Goal: Transaction & Acquisition: Purchase product/service

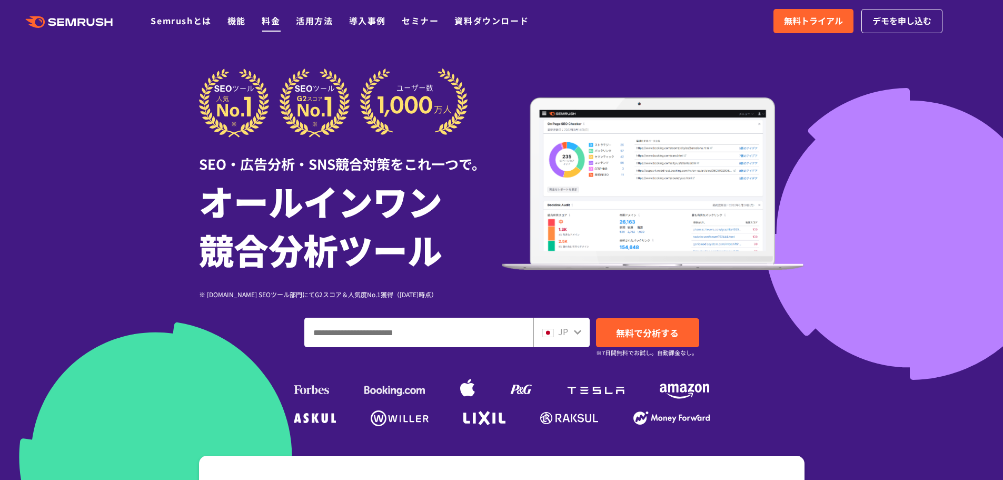
click at [267, 25] on link "料金" at bounding box center [271, 20] width 18 height 13
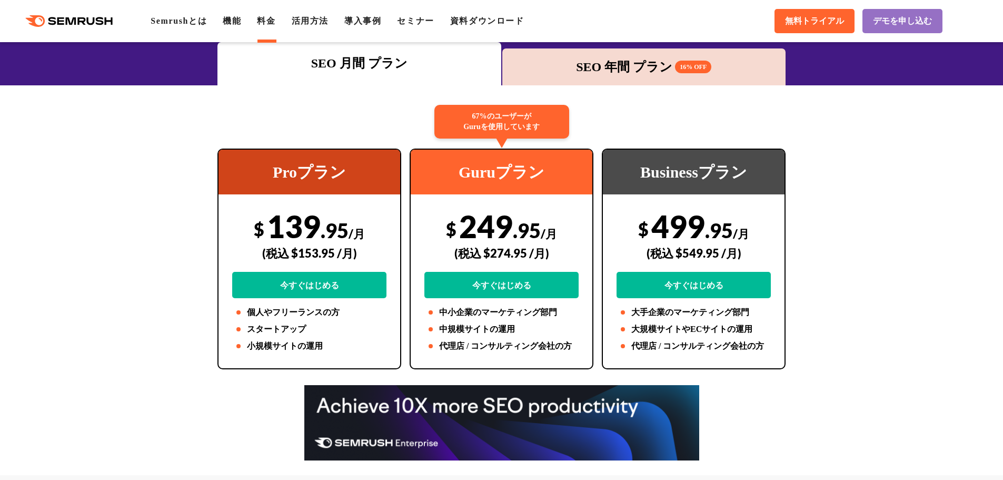
scroll to position [158, 0]
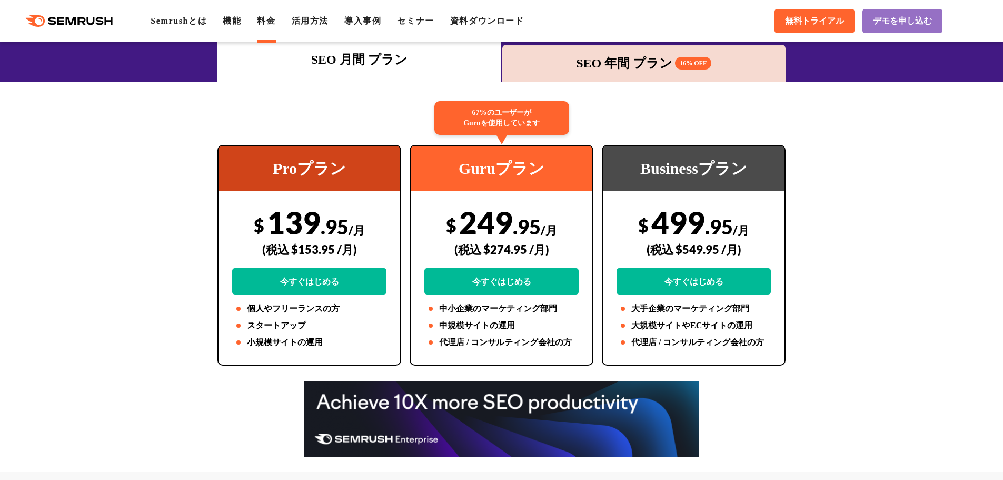
click at [625, 73] on div "SEO 年間 プラン 16% OFF" at bounding box center [644, 63] width 284 height 37
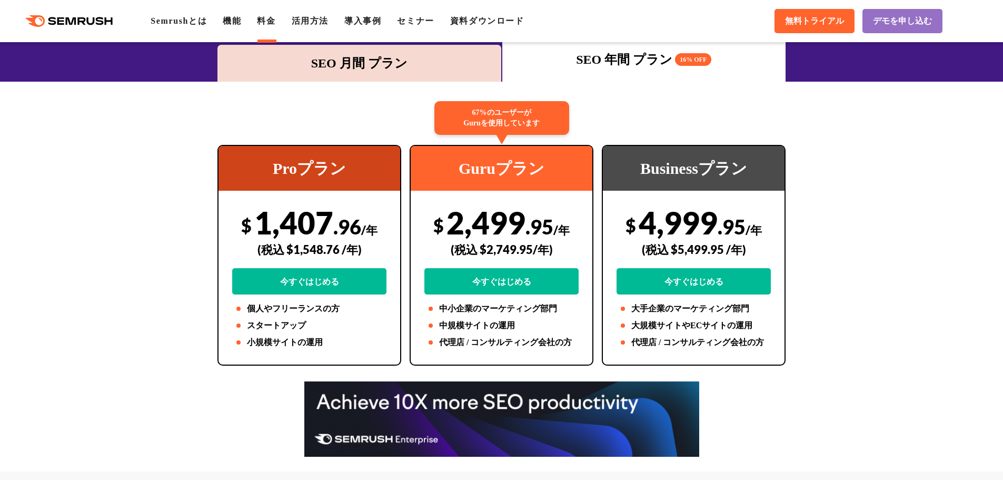
click at [358, 65] on div "SEO 月間 プラン" at bounding box center [359, 63] width 273 height 19
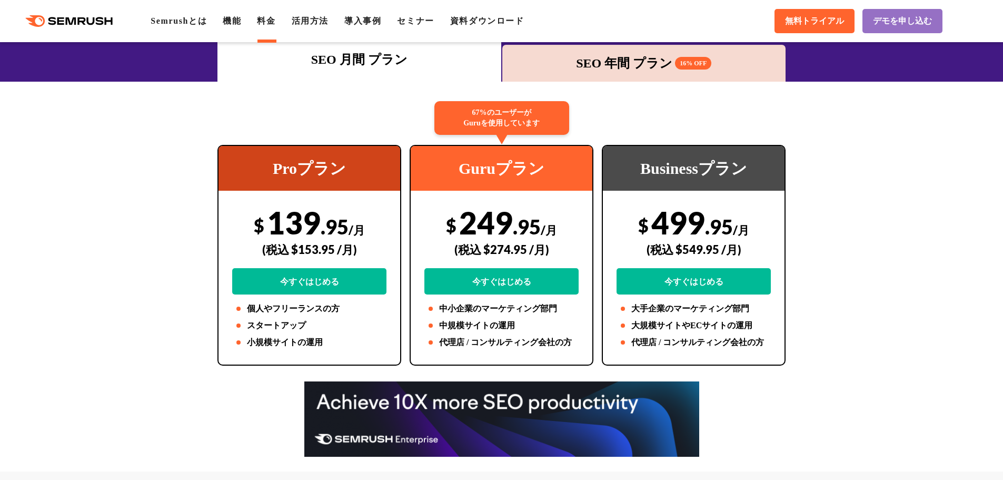
click at [625, 68] on div "SEO 年間 プラン 16% OFF" at bounding box center [643, 63] width 273 height 19
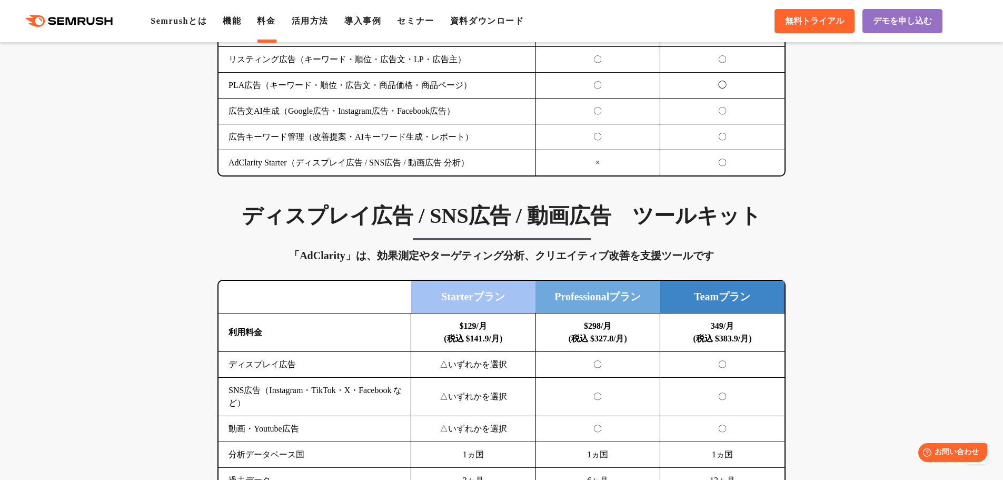
scroll to position [1263, 0]
